Goal: Task Accomplishment & Management: Manage account settings

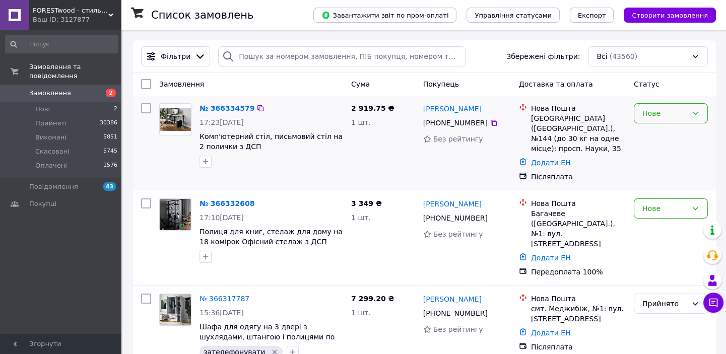
click at [669, 115] on div "Нове" at bounding box center [664, 113] width 45 height 11
click at [667, 139] on li "Прийнято" at bounding box center [670, 135] width 73 height 18
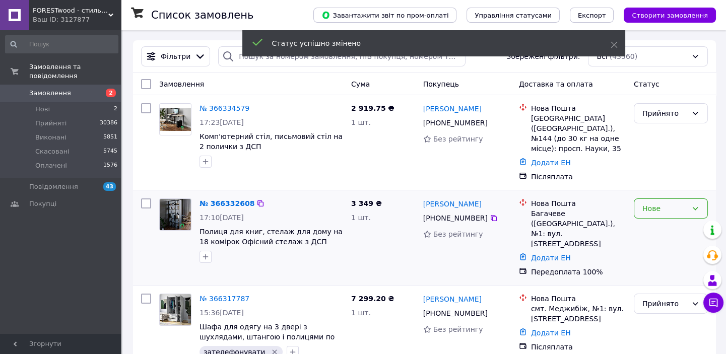
click at [665, 204] on div "Нове" at bounding box center [671, 208] width 74 height 20
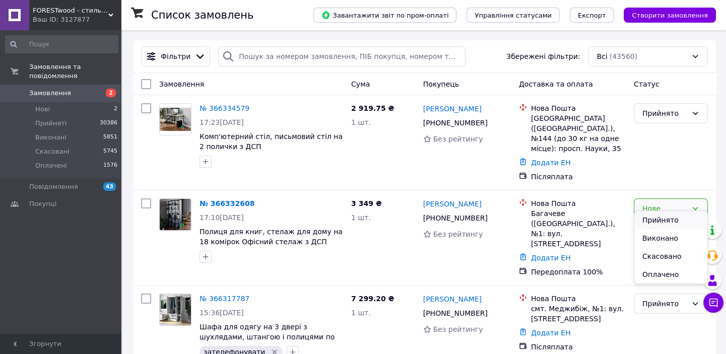
click at [661, 220] on li "Прийнято" at bounding box center [670, 220] width 73 height 18
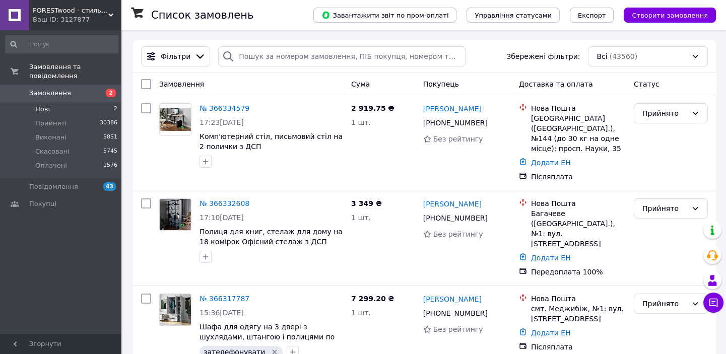
click at [91, 102] on li "Нові 2" at bounding box center [61, 109] width 123 height 14
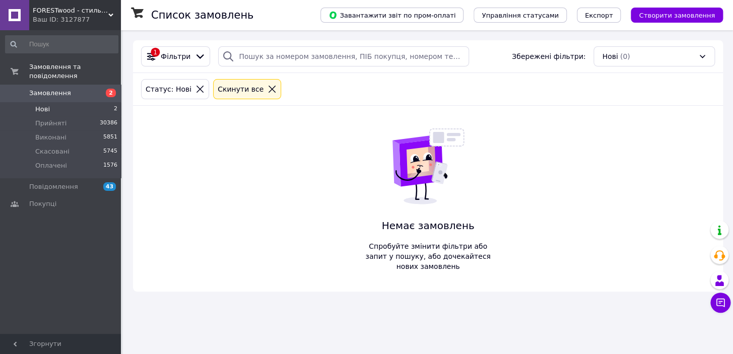
click at [268, 87] on icon at bounding box center [272, 89] width 9 height 9
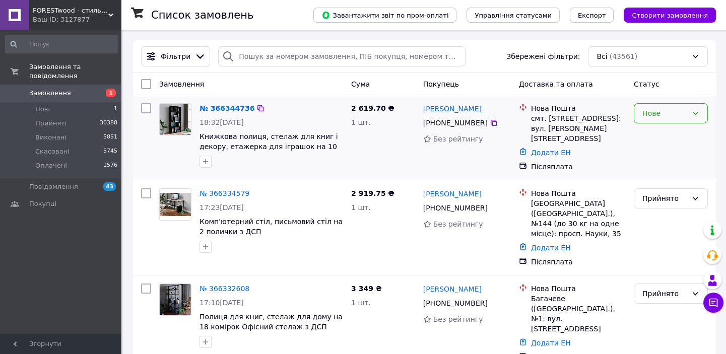
click at [690, 109] on div "Нове" at bounding box center [671, 113] width 74 height 20
drag, startPoint x: 662, startPoint y: 131, endPoint x: 545, endPoint y: 123, distance: 117.7
click at [661, 131] on li "Прийнято" at bounding box center [670, 135] width 73 height 18
